Goal: Find specific page/section: Find specific page/section

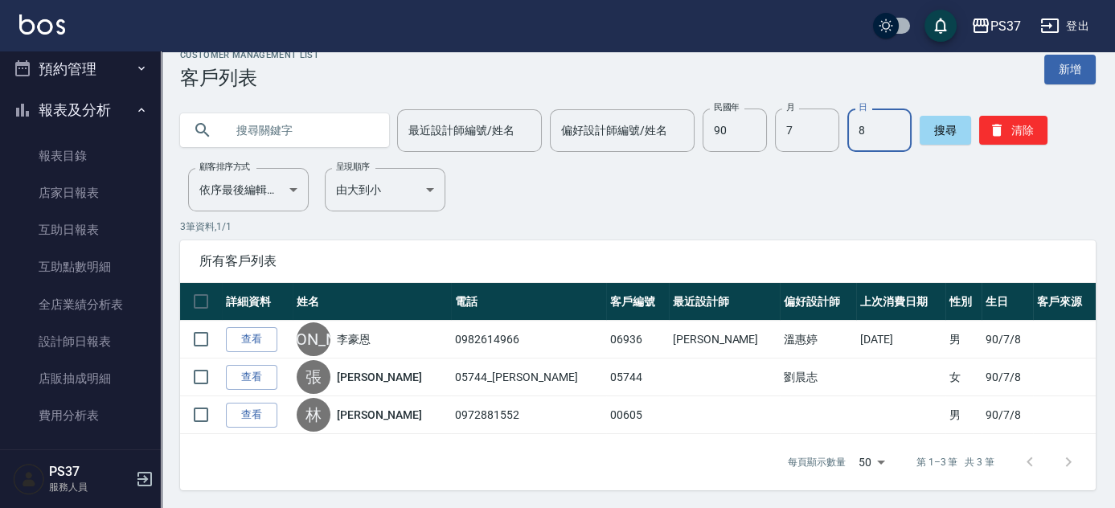
scroll to position [50, 0]
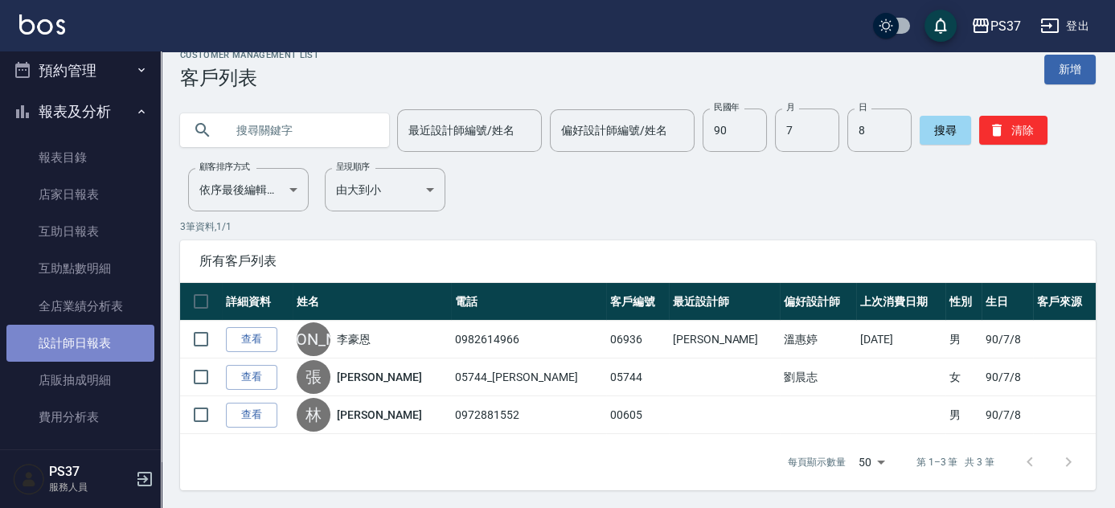
click at [107, 343] on link "設計師日報表" at bounding box center [80, 343] width 148 height 37
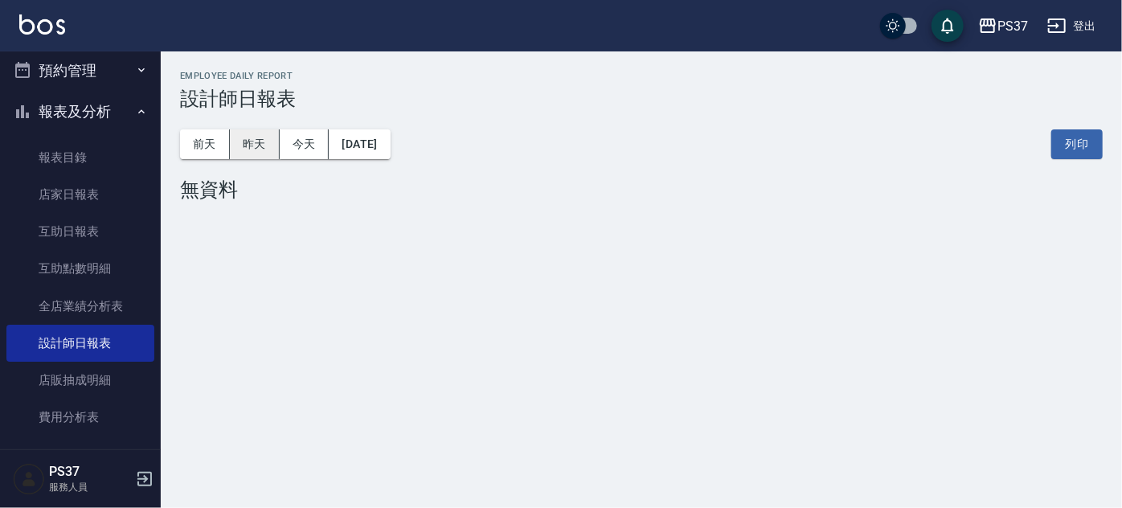
click at [250, 149] on button "昨天" at bounding box center [255, 144] width 50 height 30
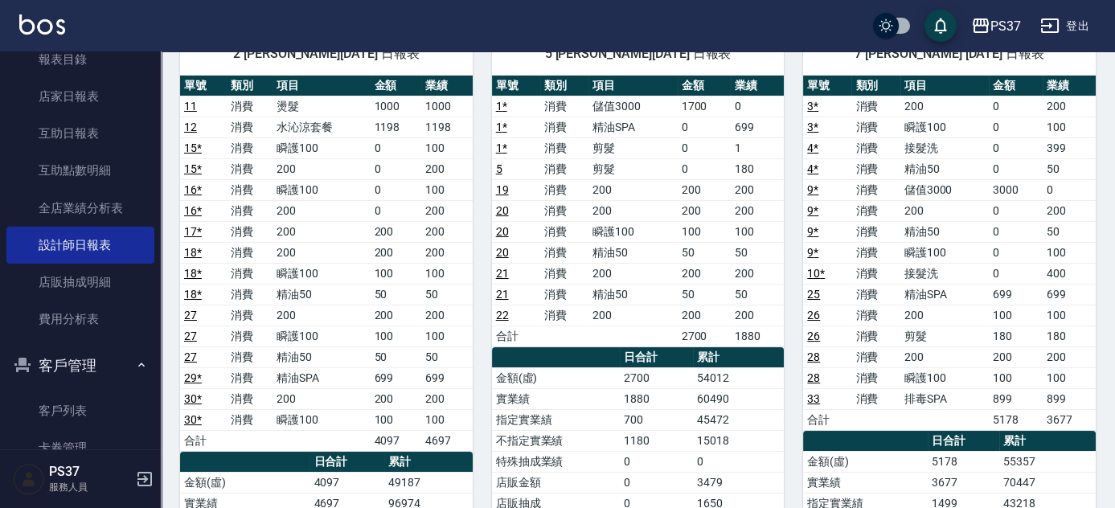
scroll to position [269, 0]
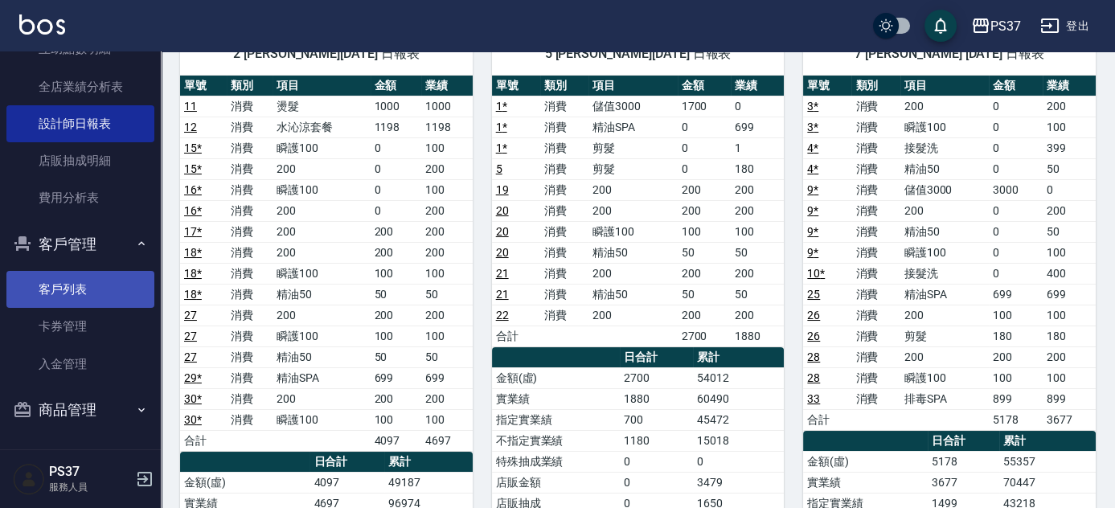
click at [85, 284] on link "客戶列表" at bounding box center [80, 289] width 148 height 37
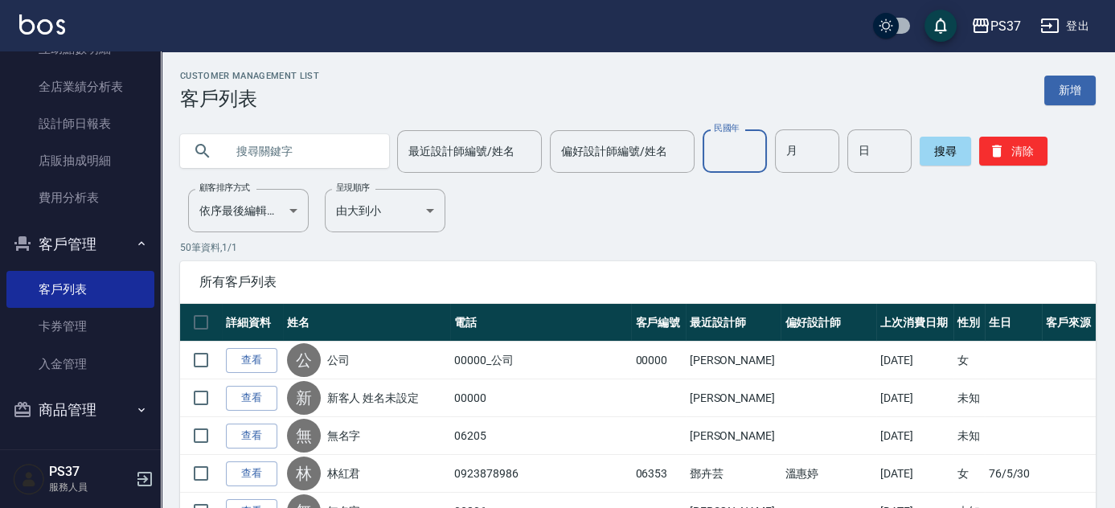
click at [741, 156] on input "民國年" at bounding box center [734, 150] width 64 height 43
type input "88"
type input "01"
type input "31"
